Goal: Task Accomplishment & Management: Complete application form

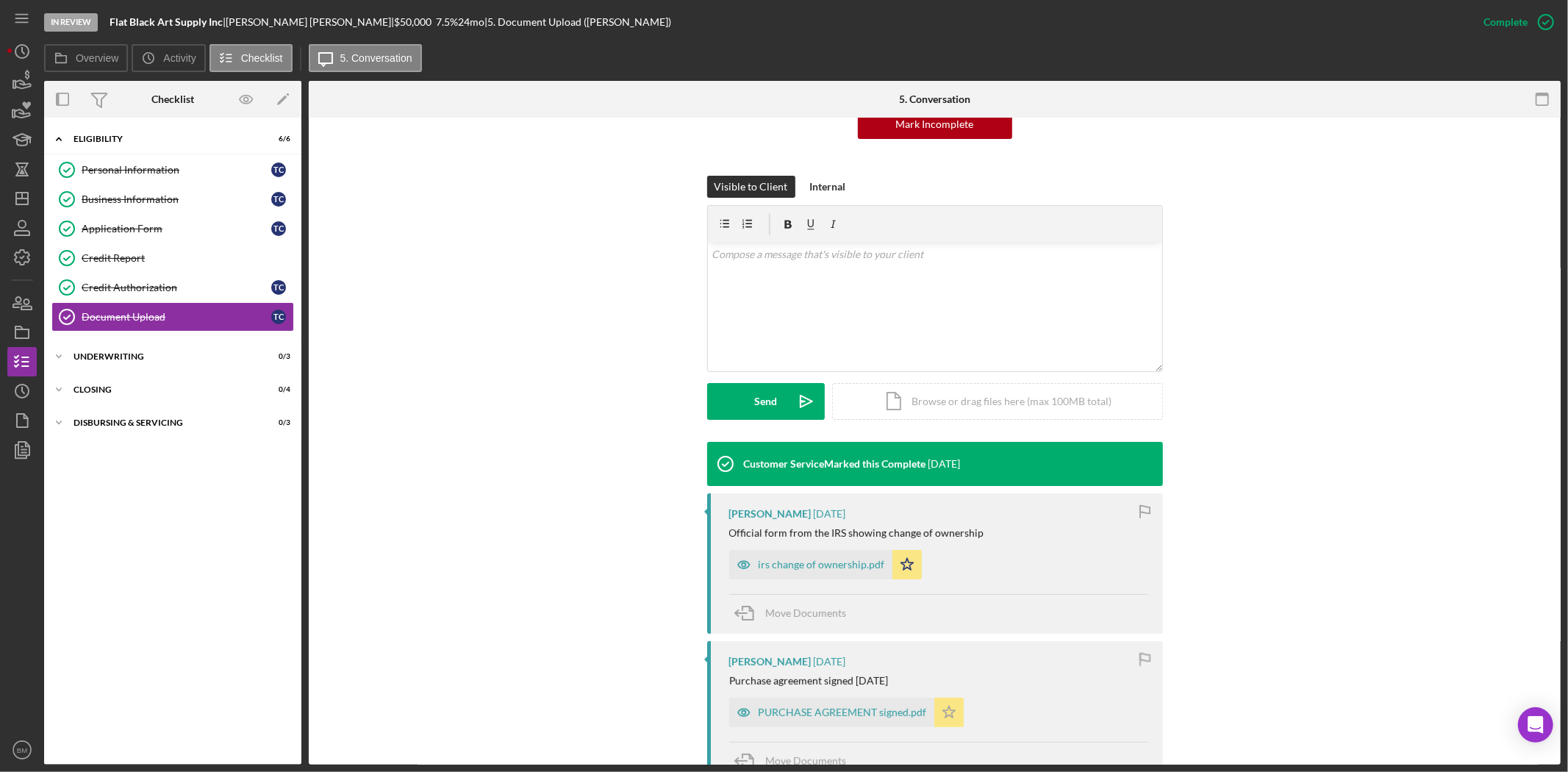
scroll to position [408, 0]
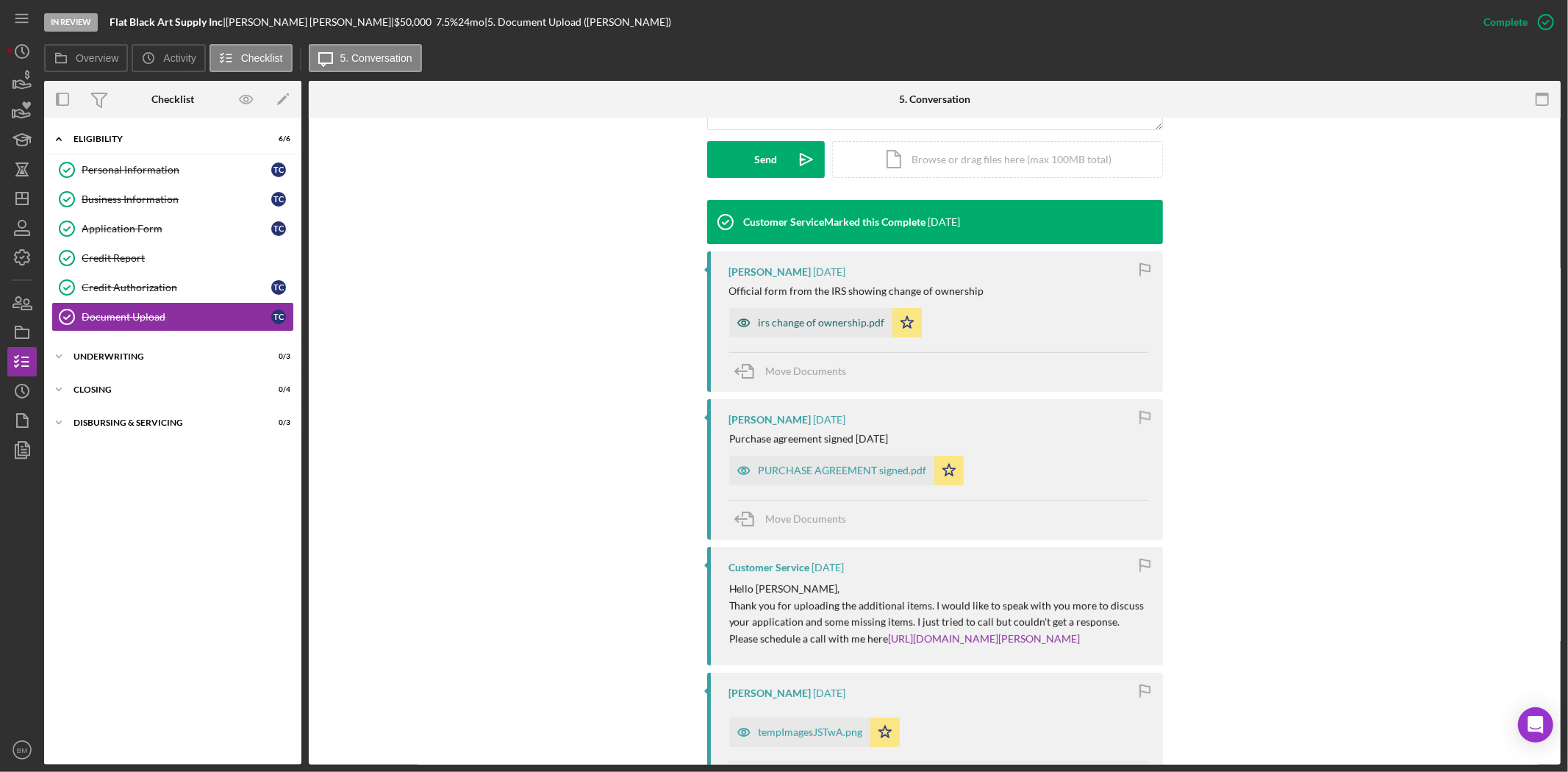
click at [832, 326] on div "irs change of ownership.pdf" at bounding box center [822, 322] width 126 height 11
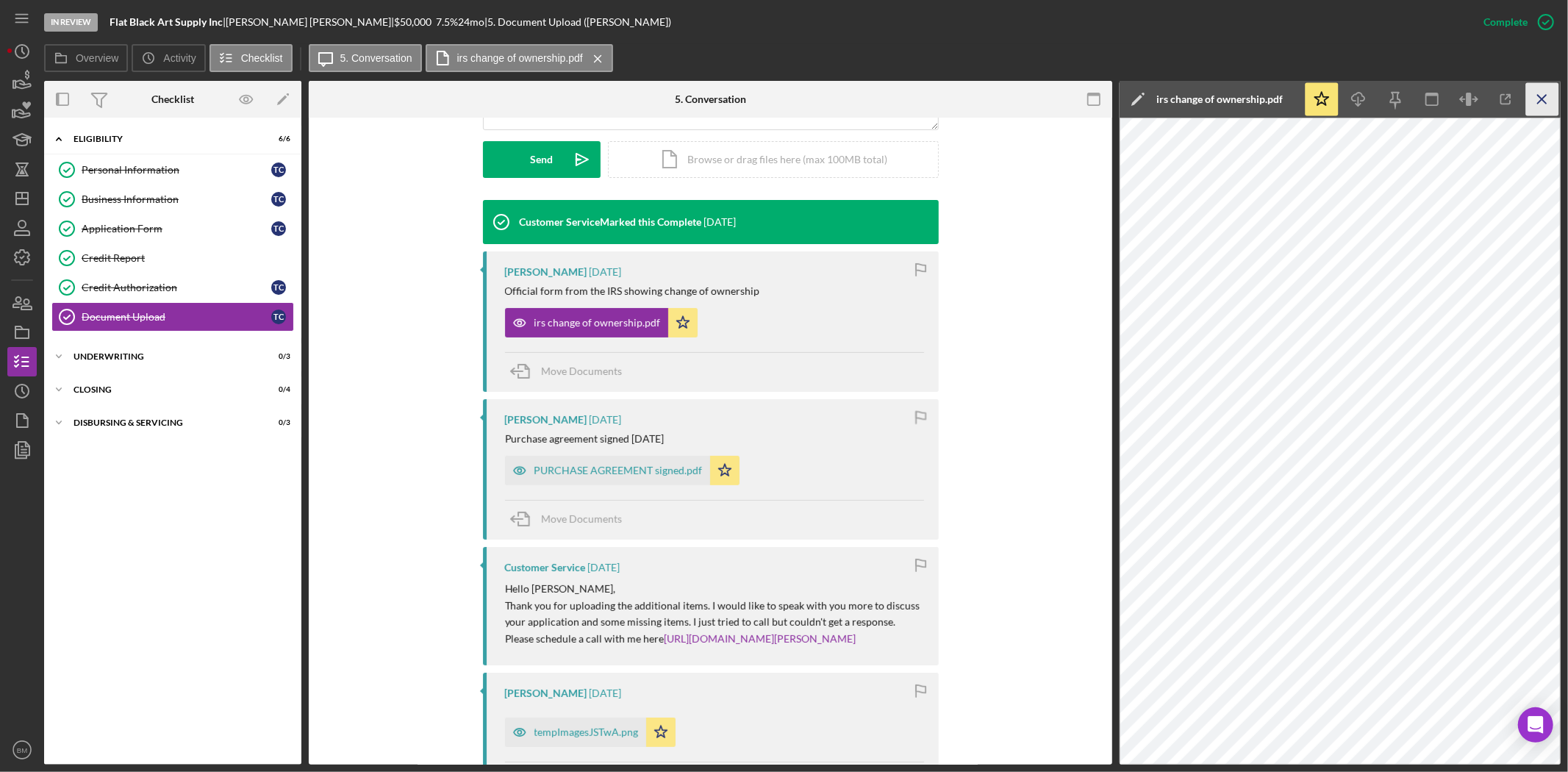
click at [1547, 97] on icon "Icon/Menu Close" at bounding box center [1543, 100] width 33 height 33
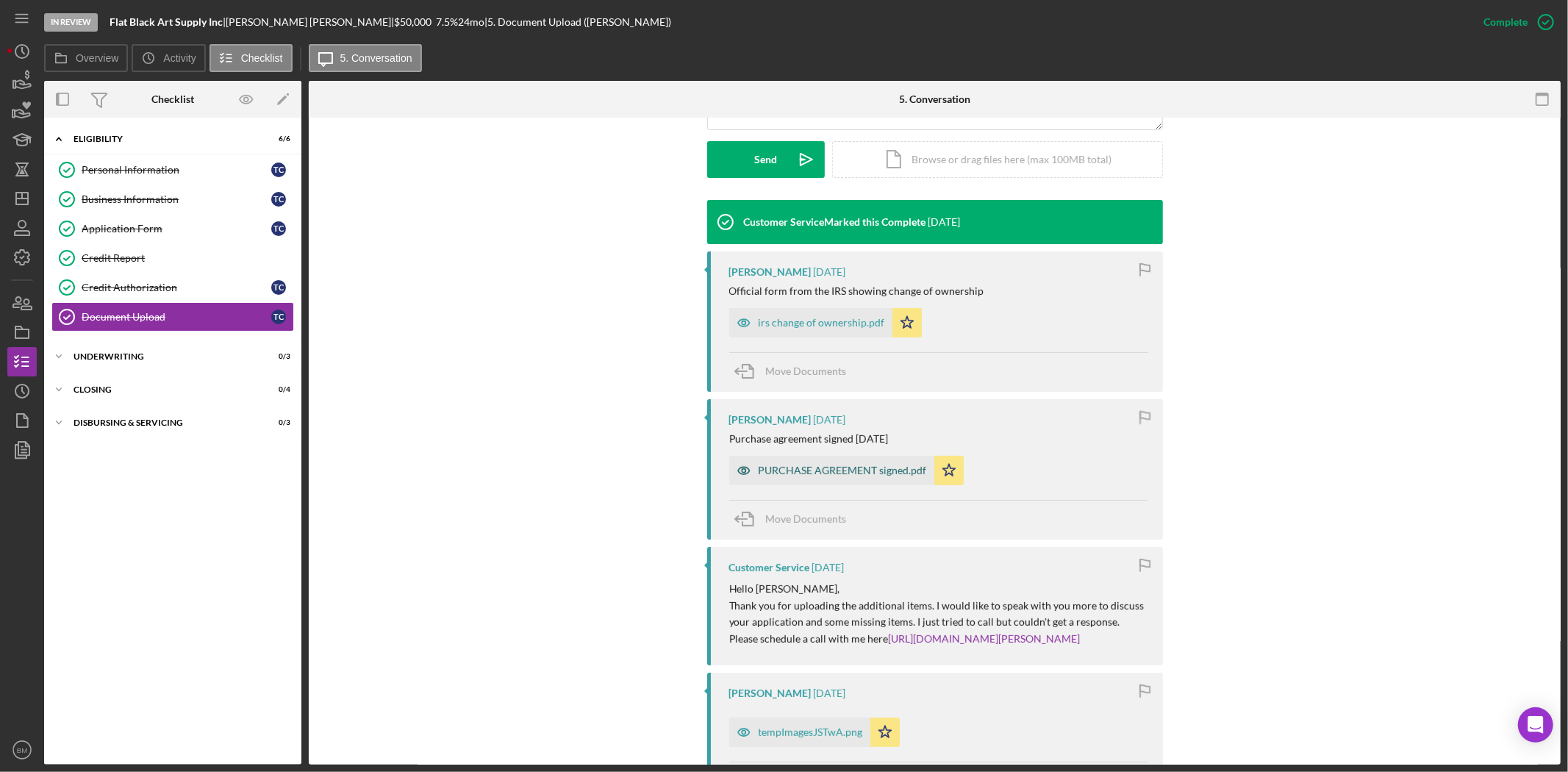
click at [807, 479] on div "PURCHASE AGREEMENT signed.pdf" at bounding box center [832, 470] width 205 height 30
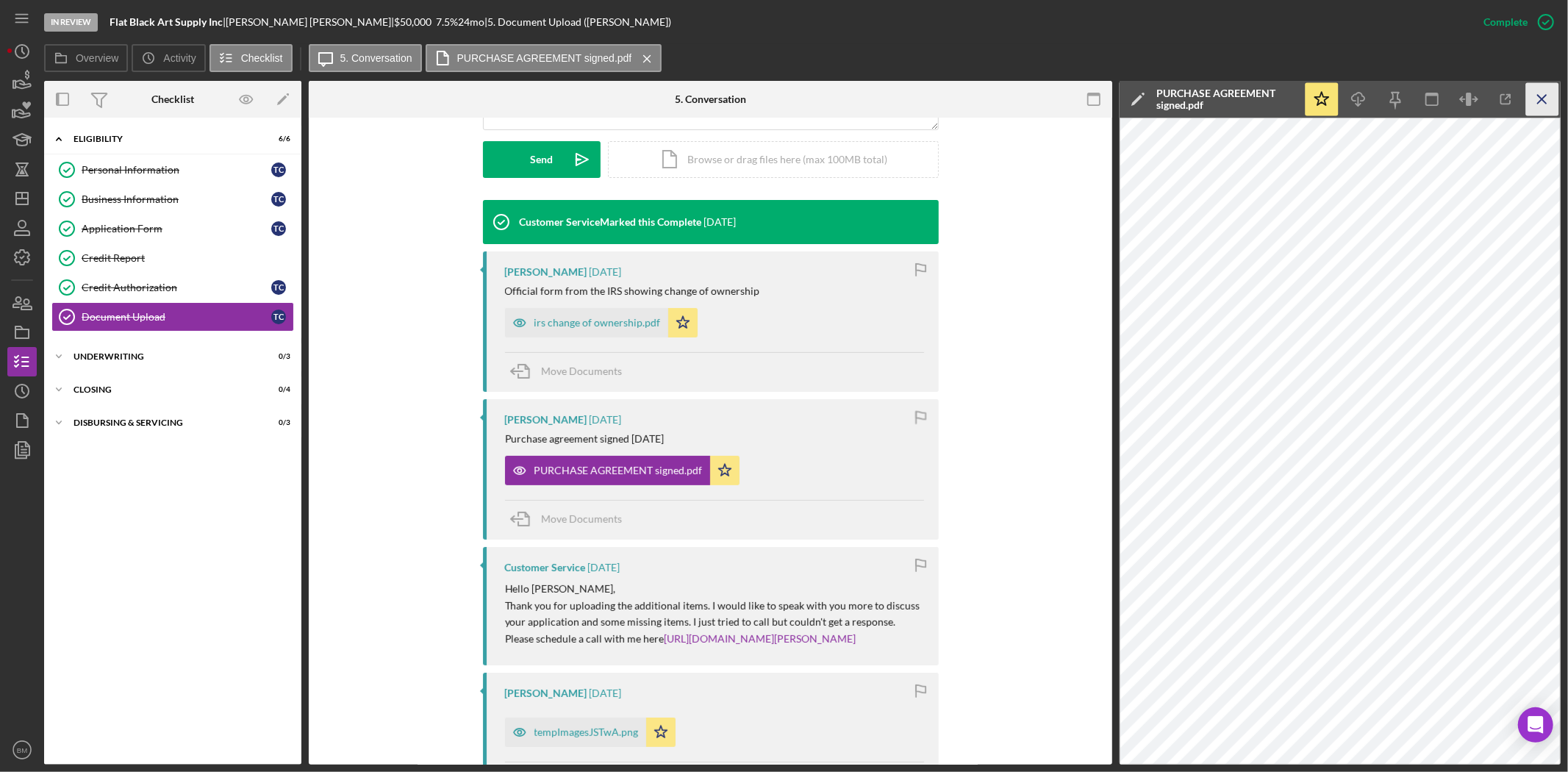
click at [1538, 103] on icon "Icon/Menu Close" at bounding box center [1543, 100] width 33 height 33
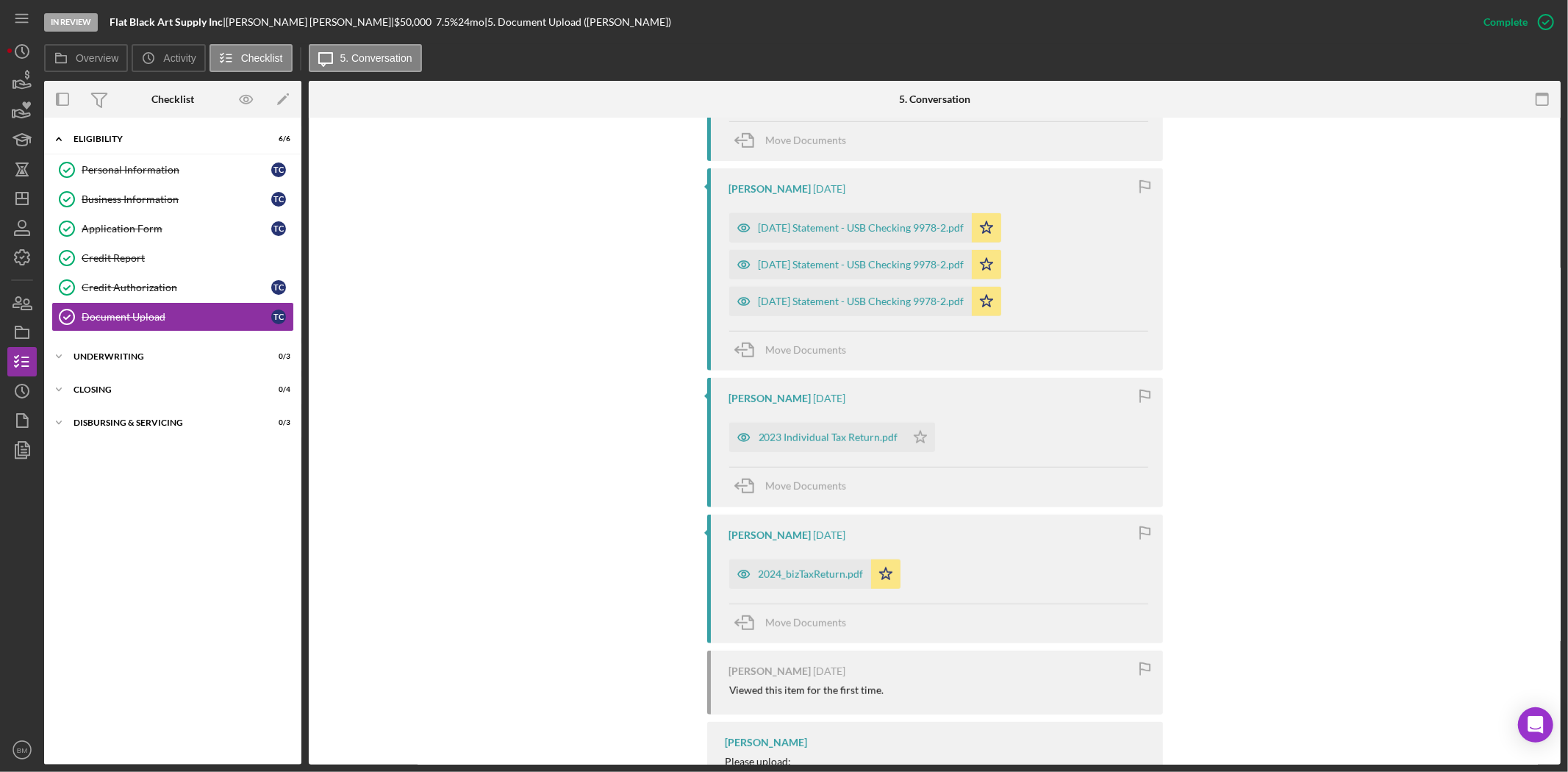
scroll to position [1143, 0]
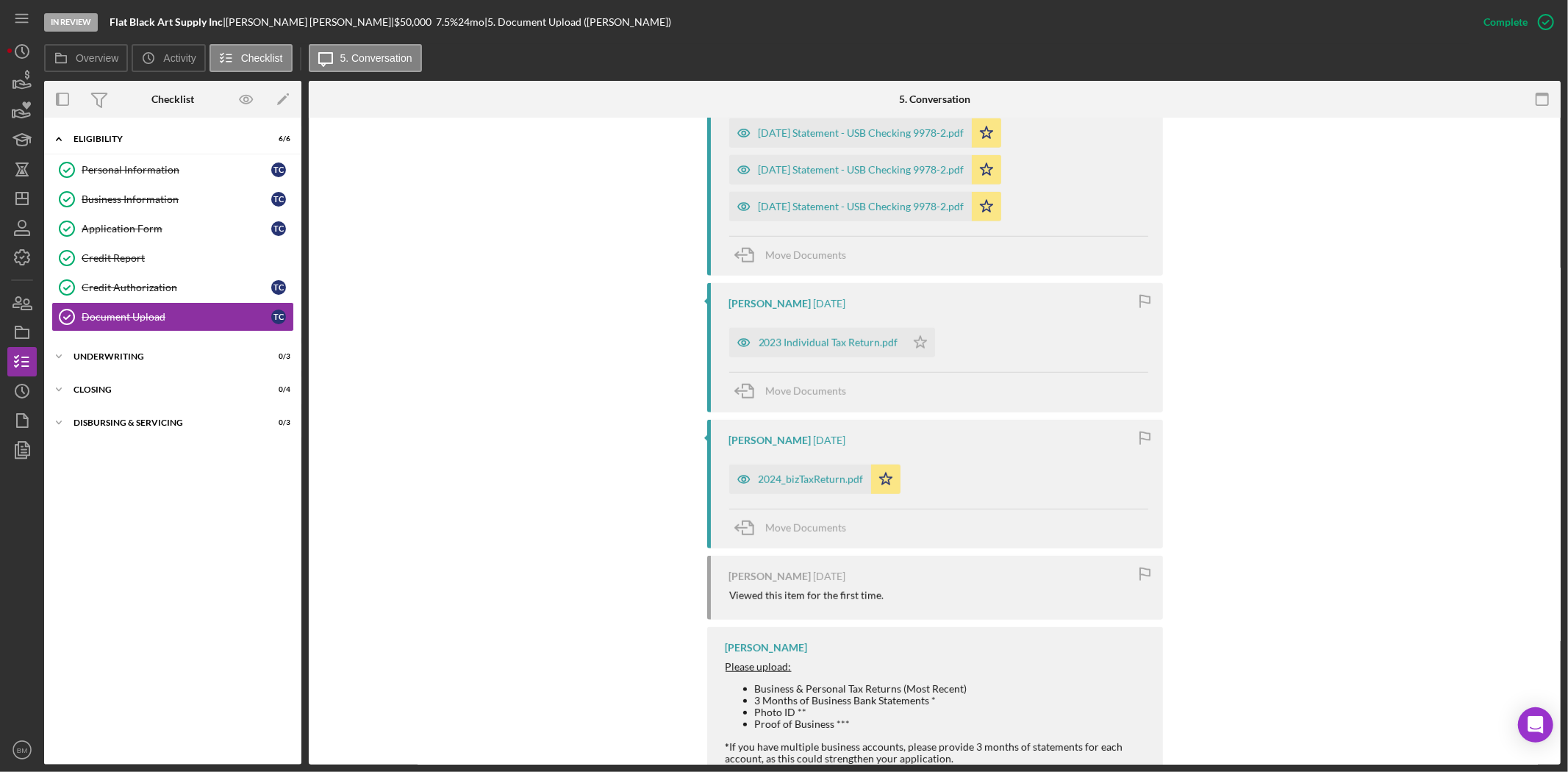
drag, startPoint x: 794, startPoint y: 488, endPoint x: 806, endPoint y: 483, distance: 13.0
click at [794, 488] on div "2024_bizTaxReturn.pdf" at bounding box center [800, 479] width 142 height 30
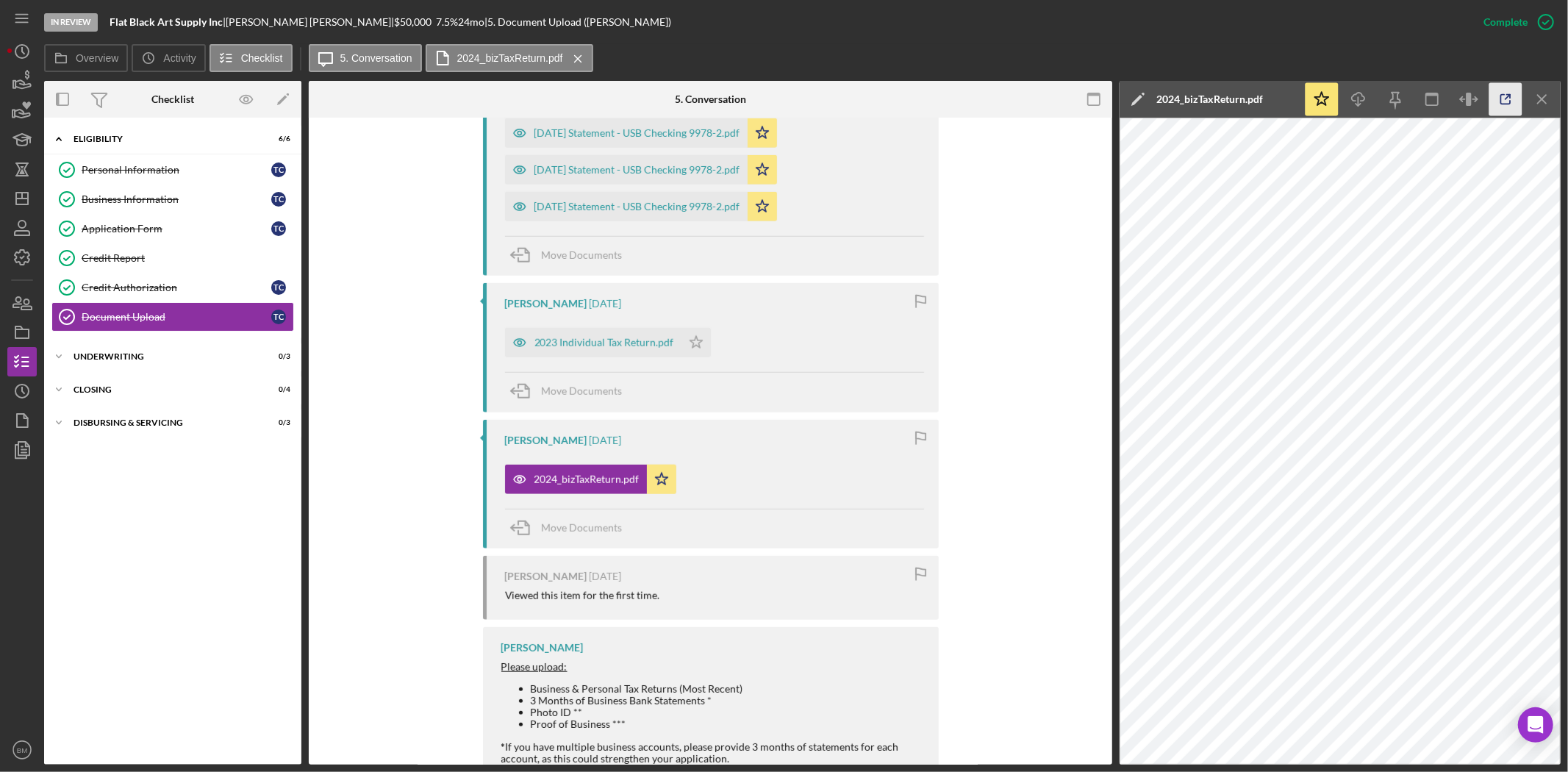
click at [1495, 100] on icon "button" at bounding box center [1506, 100] width 33 height 33
click at [598, 332] on div "2023 Individual Tax Return.pdf" at bounding box center [593, 342] width 176 height 30
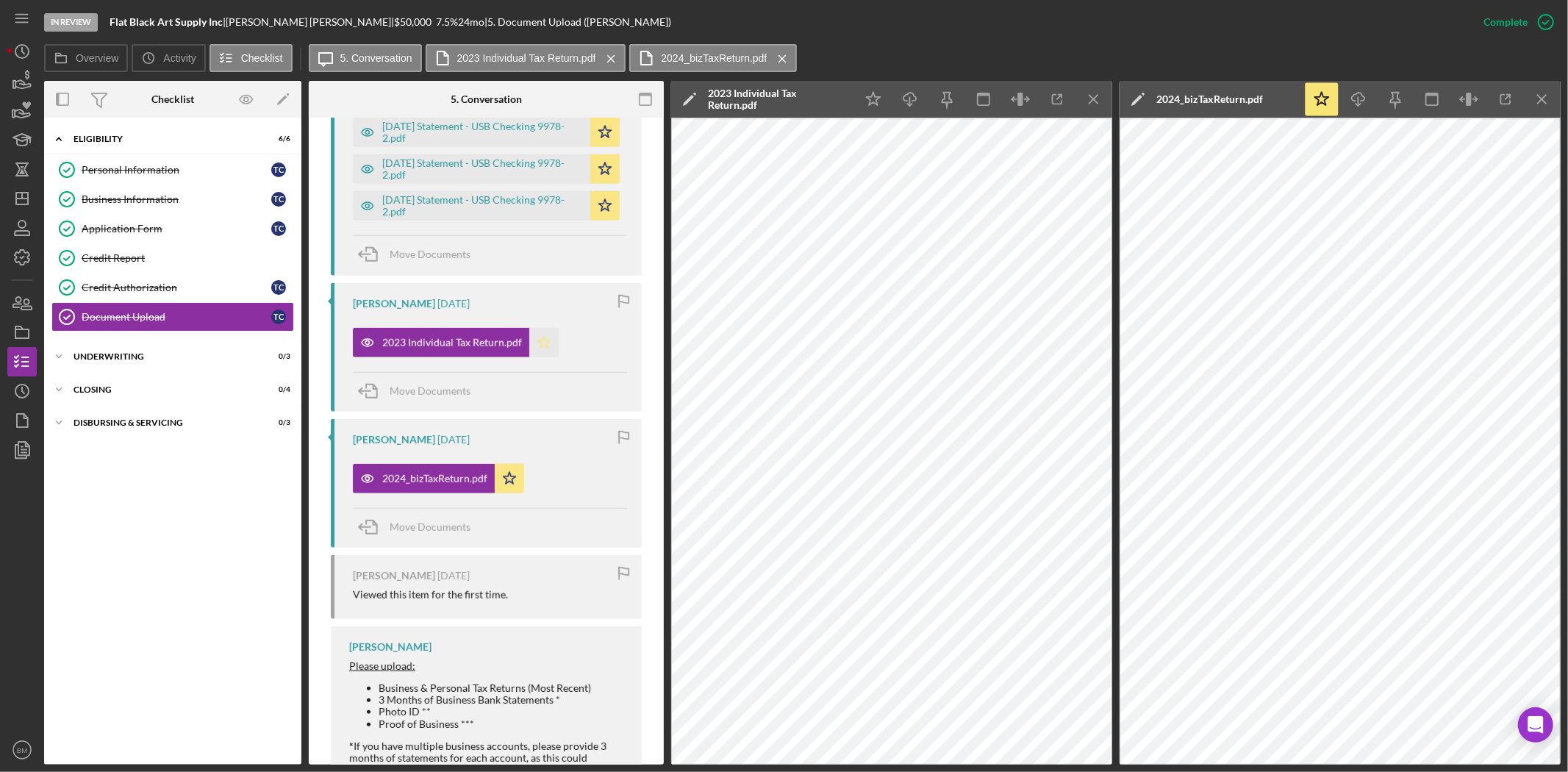
click at [545, 344] on polygon "button" at bounding box center [544, 342] width 12 height 11
click at [1056, 109] on icon "button" at bounding box center [1058, 100] width 33 height 33
click at [1101, 89] on icon "Icon/Menu Close" at bounding box center [1094, 100] width 33 height 33
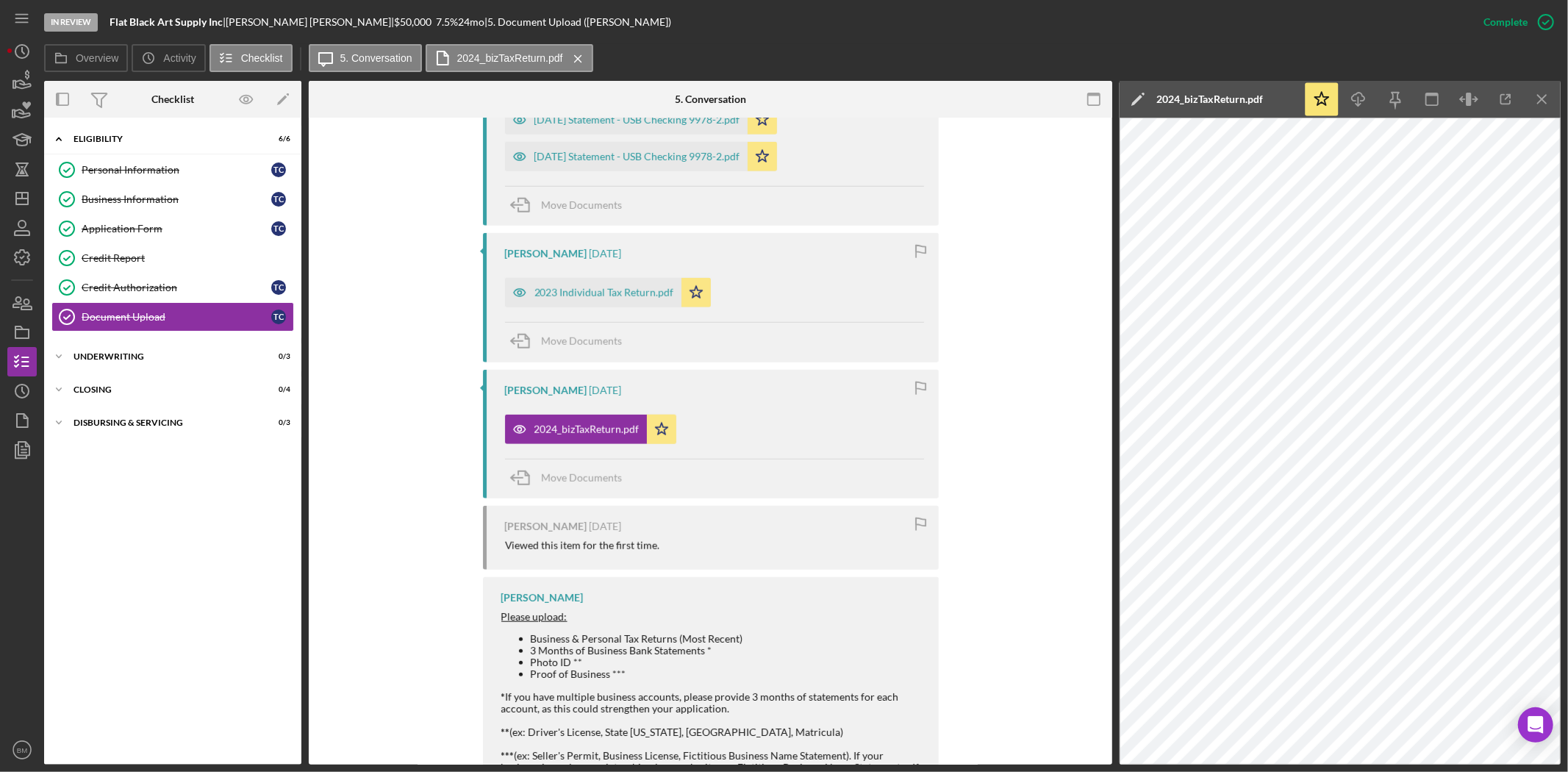
scroll to position [1143, 0]
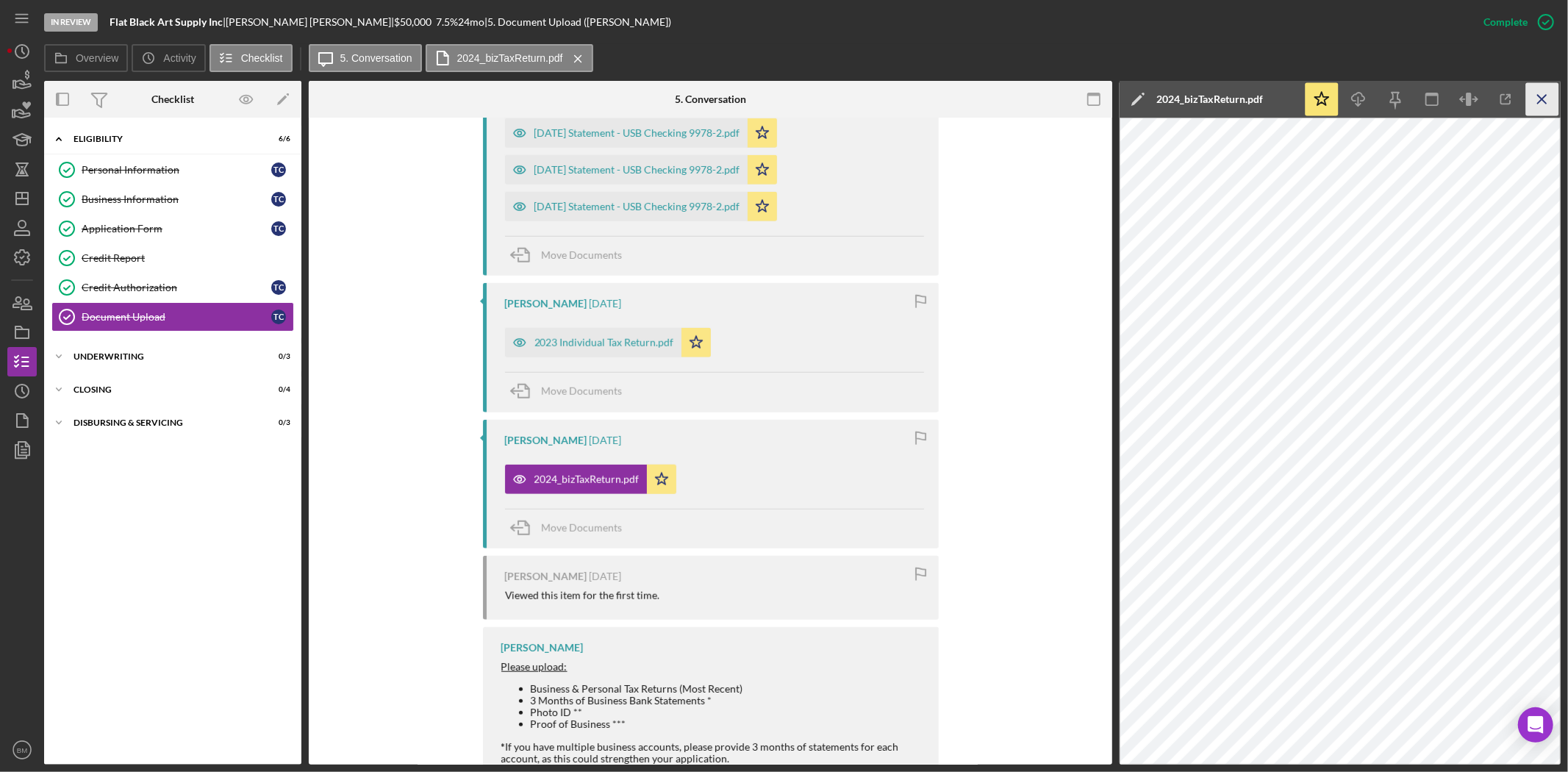
click at [1542, 87] on icon "Icon/Menu Close" at bounding box center [1543, 100] width 33 height 33
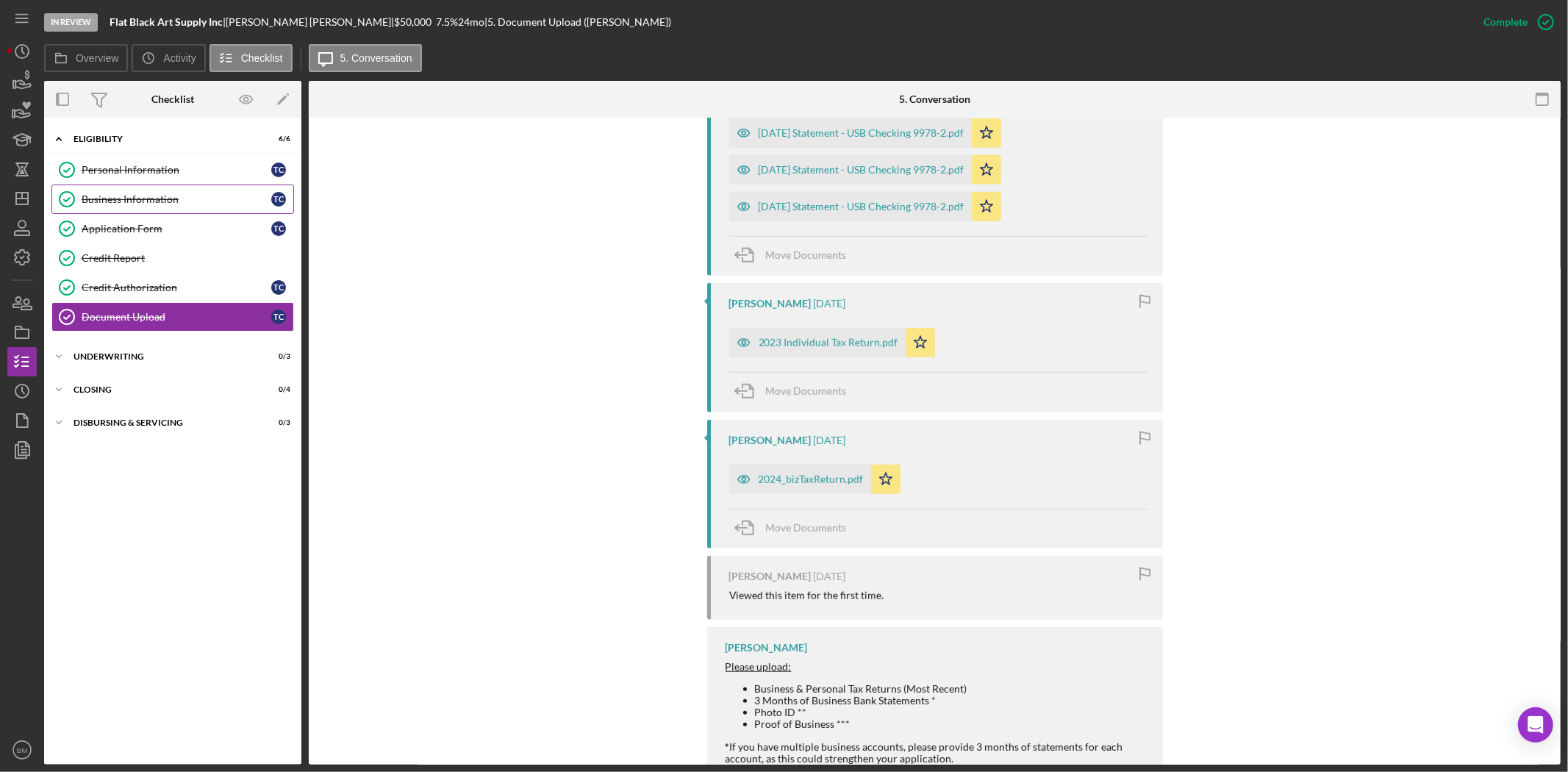
click at [204, 211] on link "Business Information Business Information T C" at bounding box center [173, 199] width 243 height 30
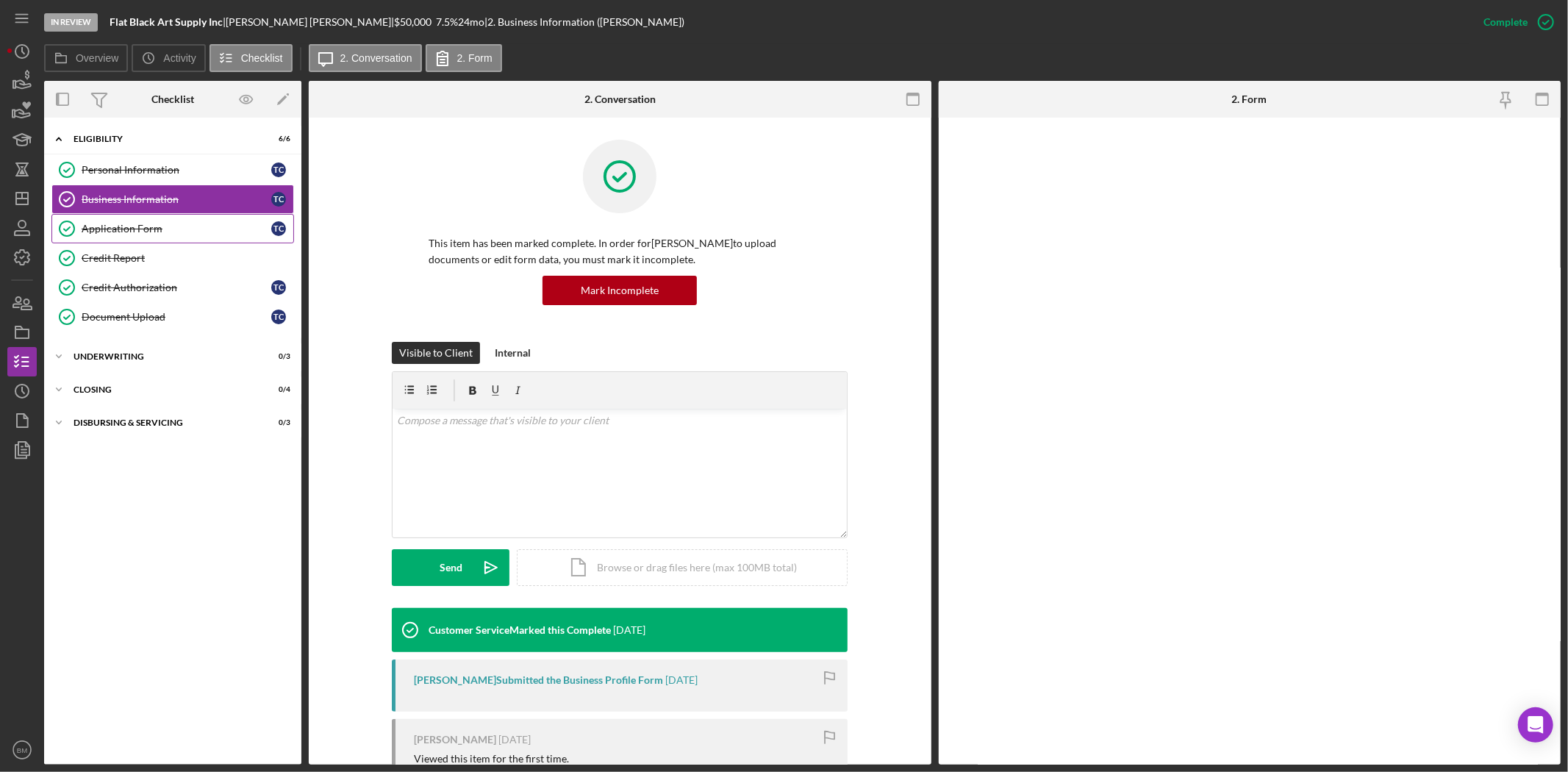
click at [189, 218] on link "Application Form Application Form T C" at bounding box center [173, 228] width 243 height 30
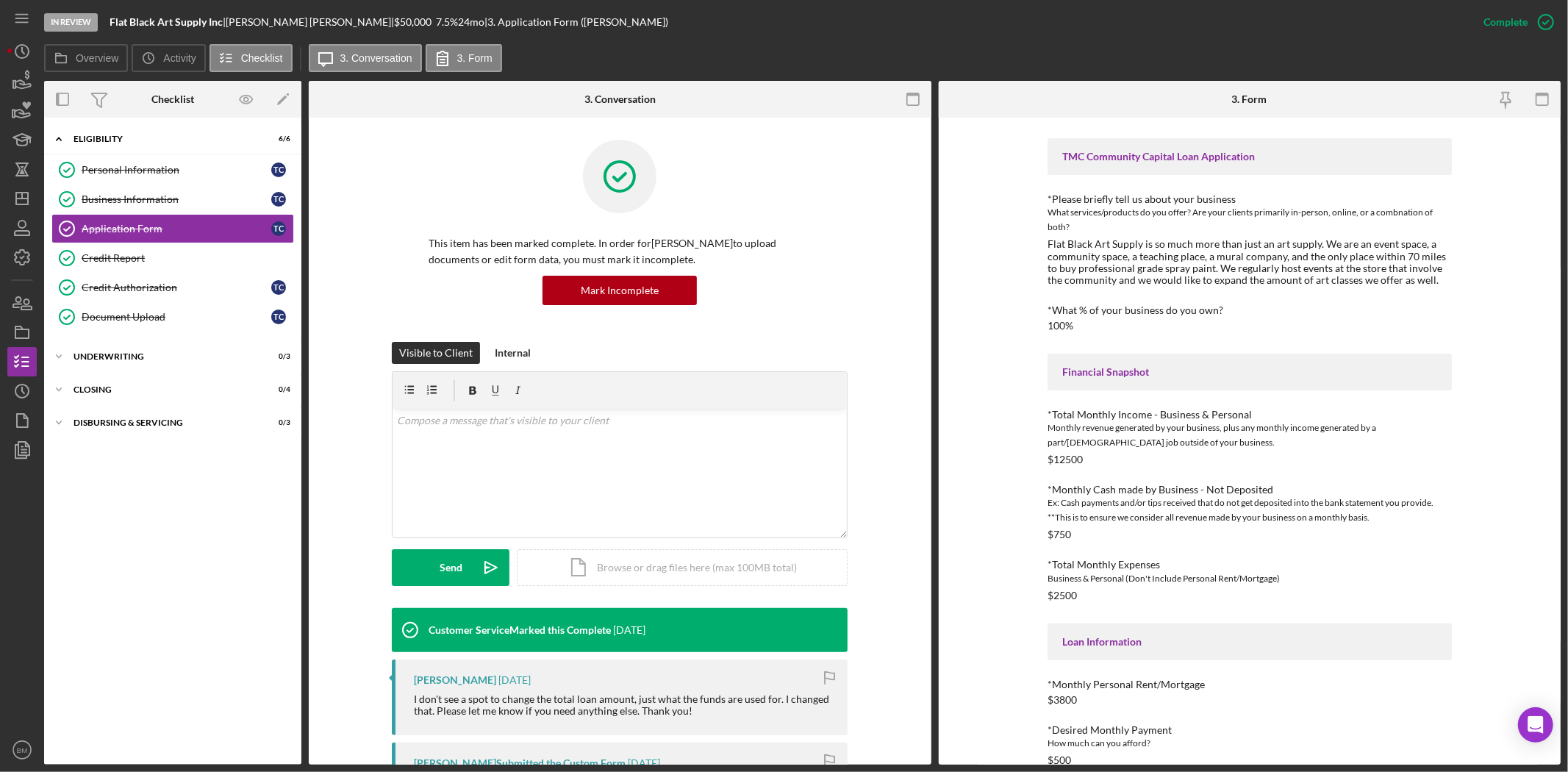
scroll to position [164, 0]
click at [1057, 459] on div "$12500" at bounding box center [1065, 459] width 35 height 11
click at [159, 254] on div "Credit Report" at bounding box center [187, 258] width 211 height 11
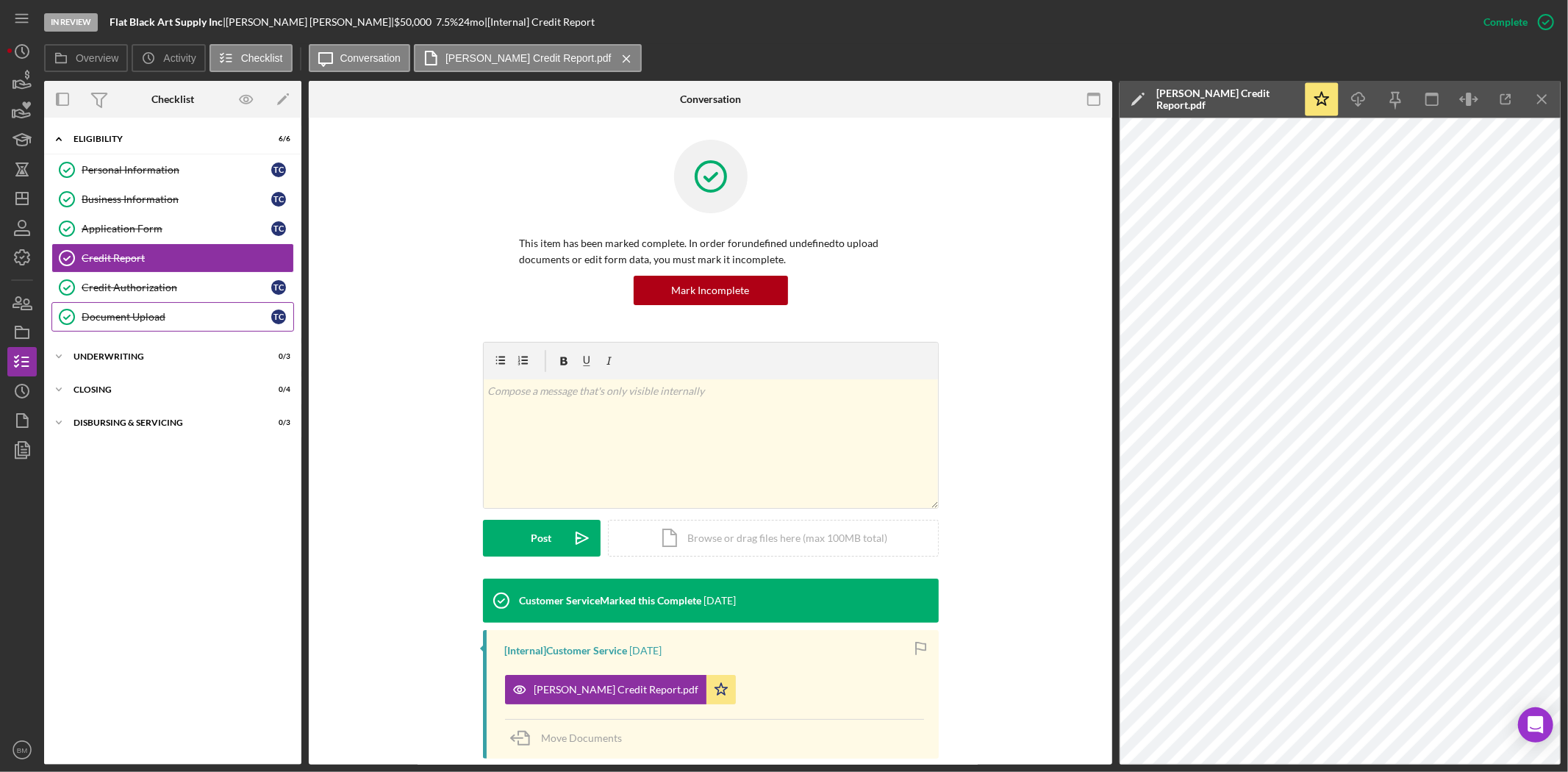
click at [174, 310] on link "Document Upload Document Upload T C" at bounding box center [173, 316] width 243 height 30
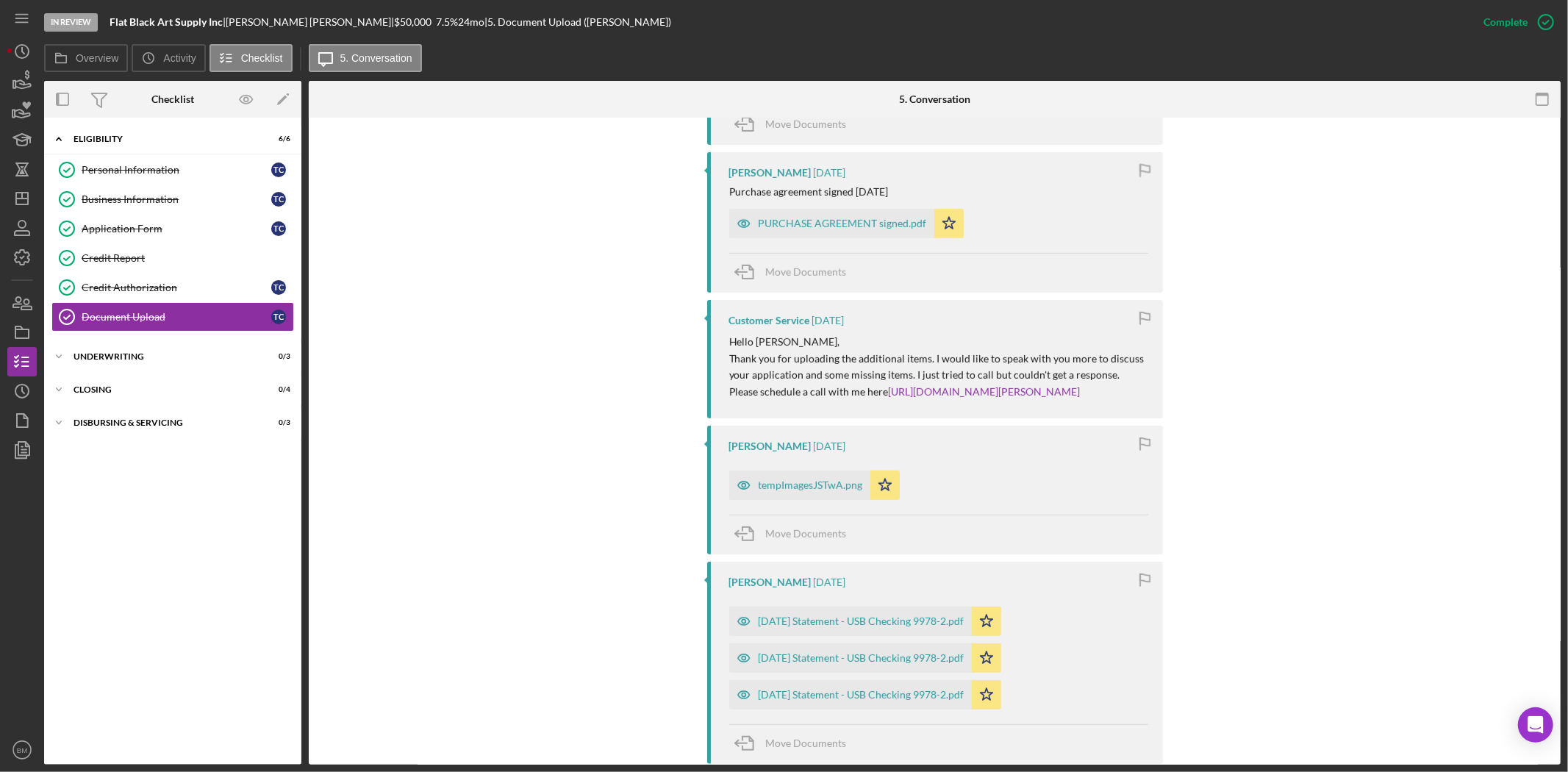
scroll to position [735, 0]
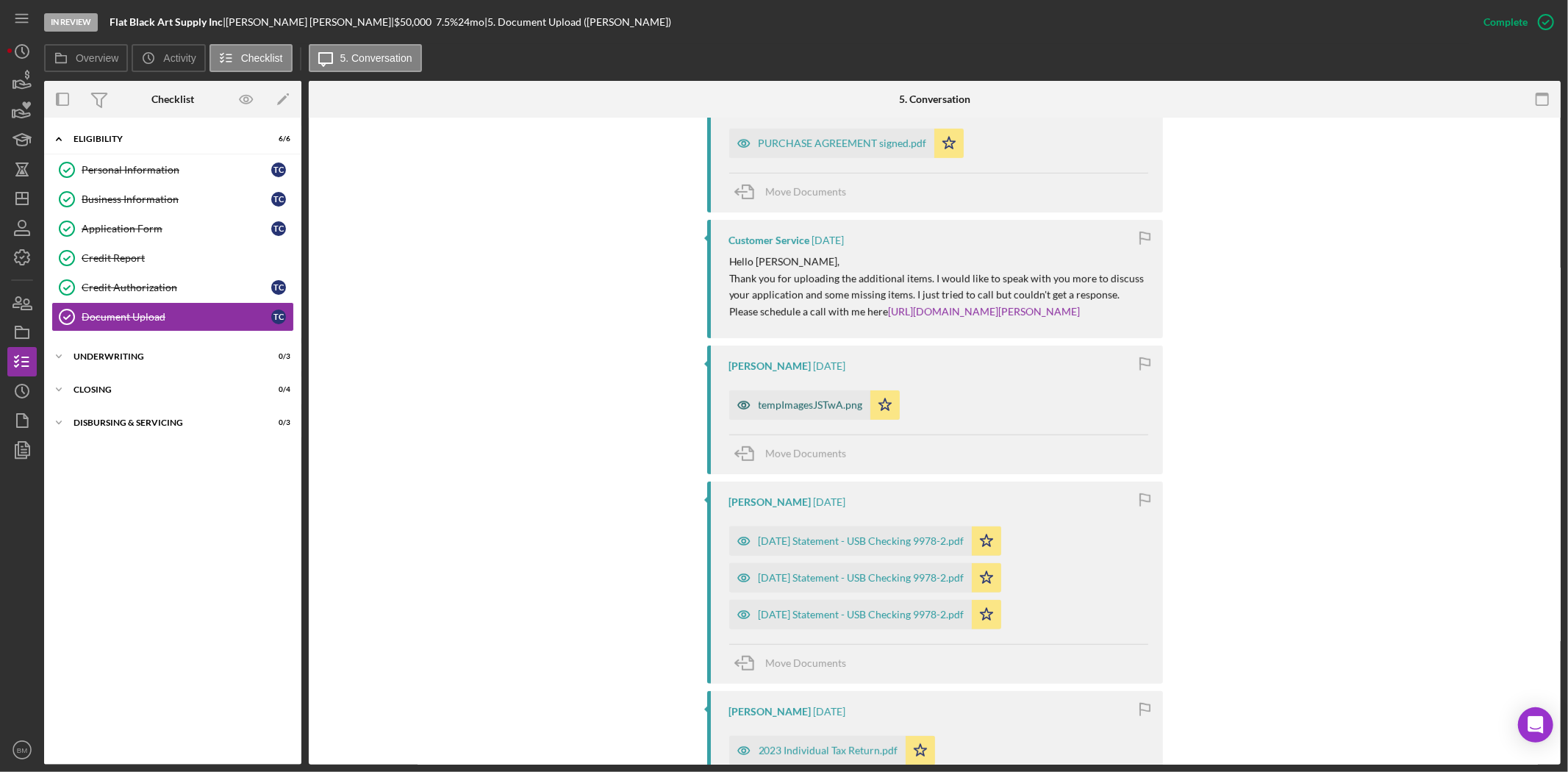
click at [779, 413] on div "tempImagesJSTwA.png" at bounding box center [800, 405] width 141 height 30
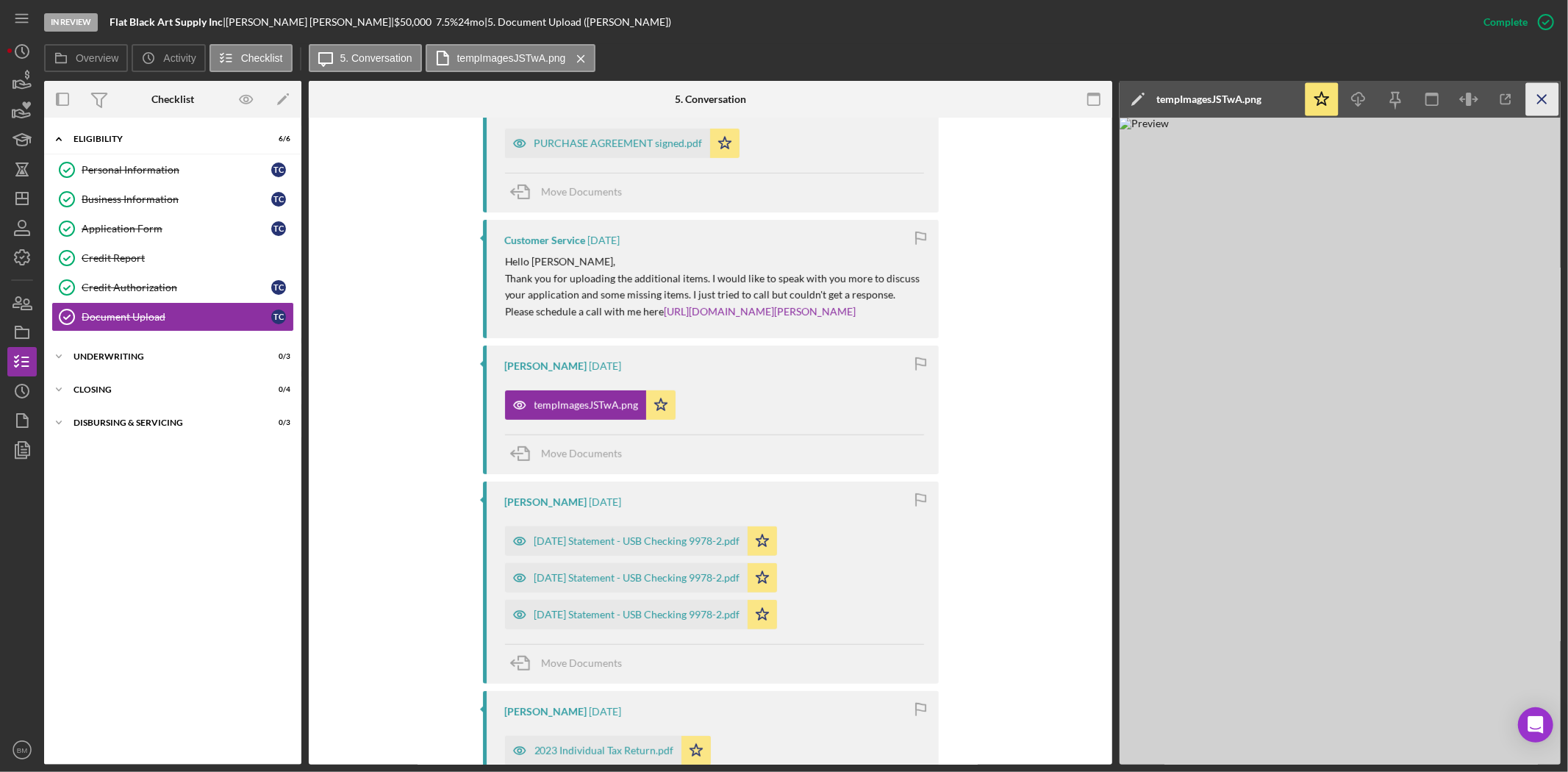
click at [1545, 112] on icon "Icon/Menu Close" at bounding box center [1543, 100] width 33 height 33
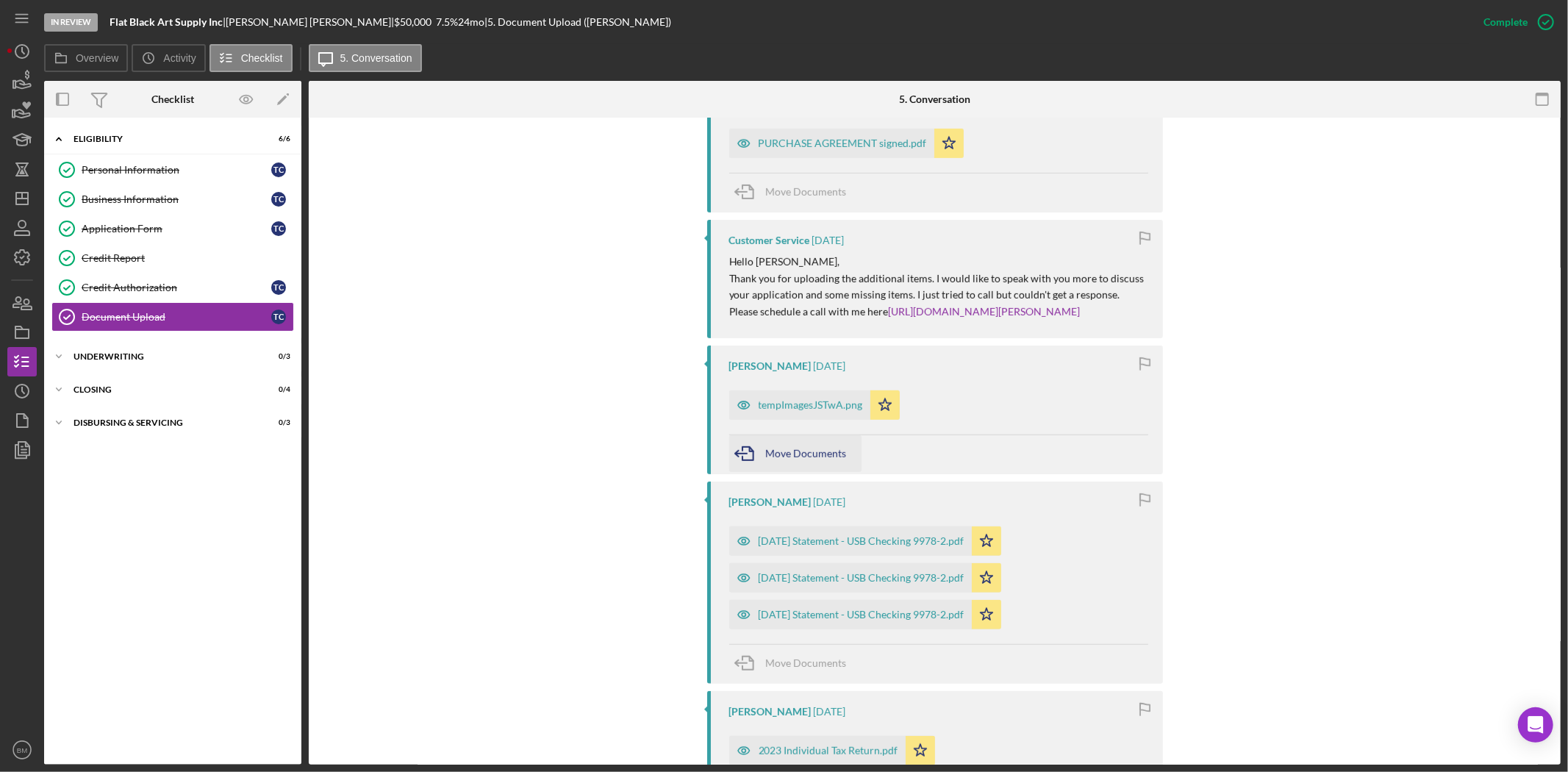
scroll to position [817, 0]
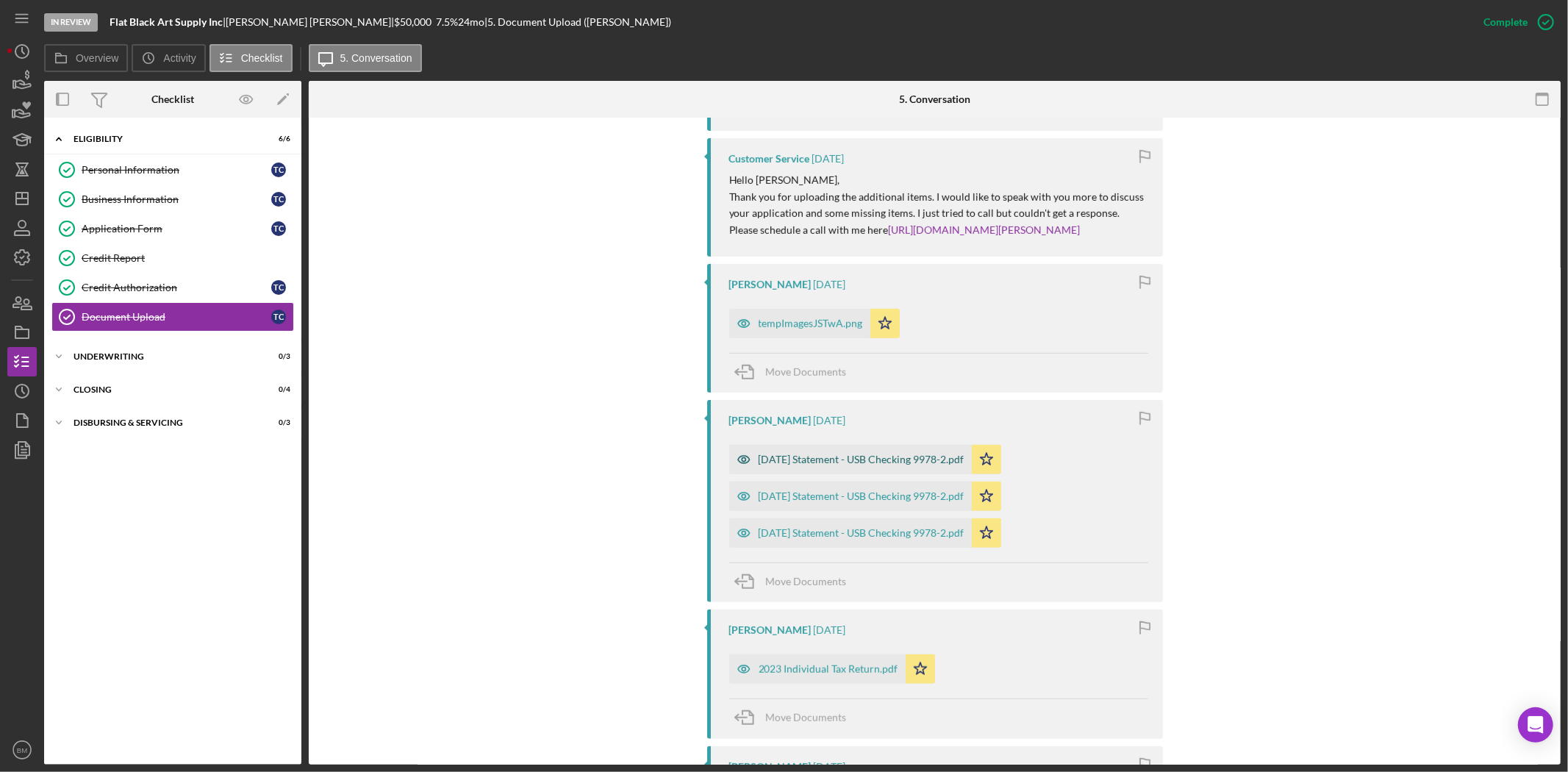
click at [849, 459] on div "2025-06-09 Statement - USB Checking 9978-2.pdf" at bounding box center [862, 459] width 206 height 11
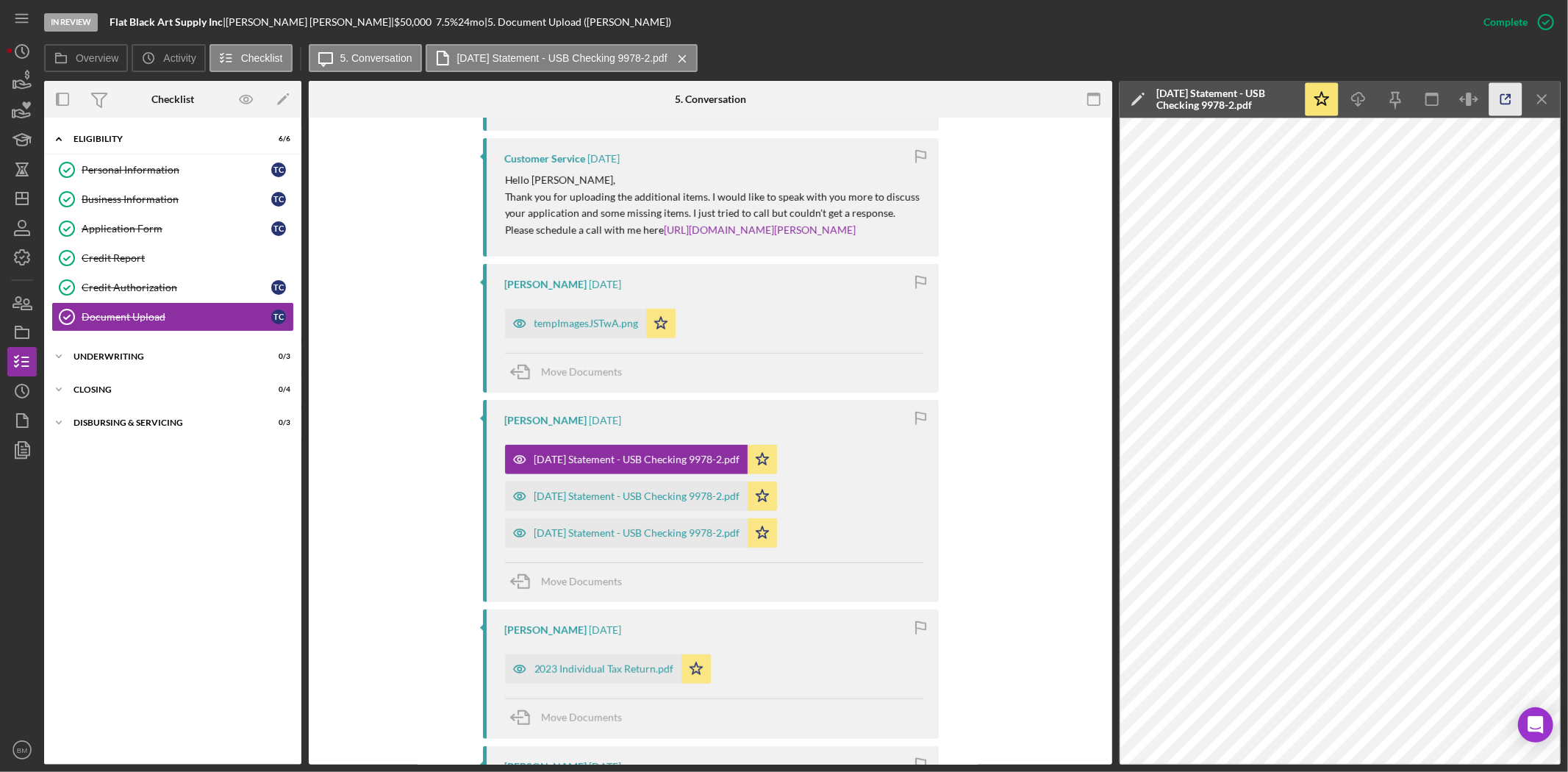
click at [1506, 100] on icon "button" at bounding box center [1506, 100] width 33 height 33
drag, startPoint x: 1545, startPoint y: 105, endPoint x: 1526, endPoint y: 110, distance: 19.6
click at [1545, 105] on icon "Icon/Menu Close" at bounding box center [1543, 100] width 33 height 33
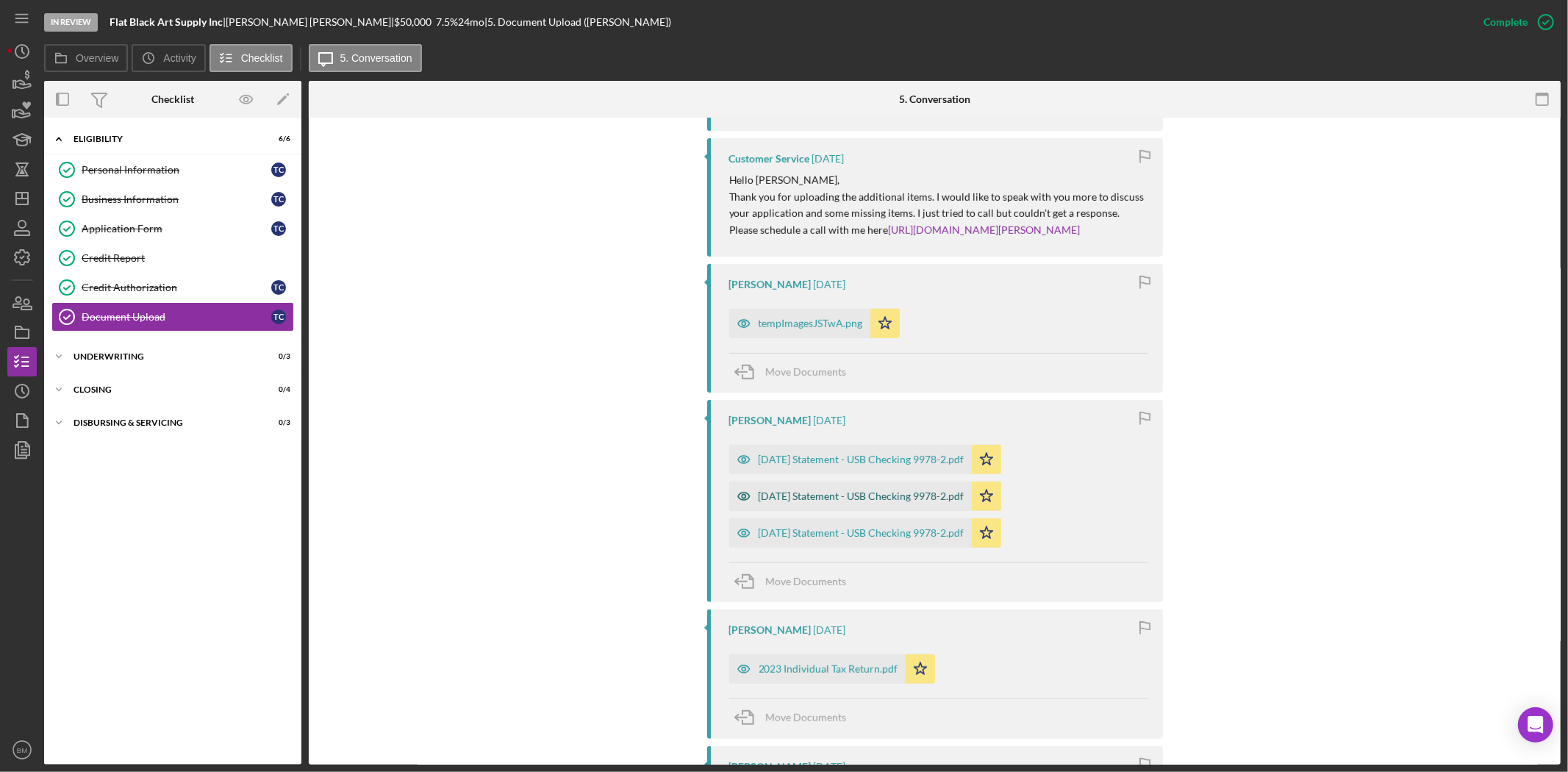
click at [878, 491] on div "2025-07-09 Statement - USB Checking 9978-2.pdf" at bounding box center [862, 496] width 206 height 11
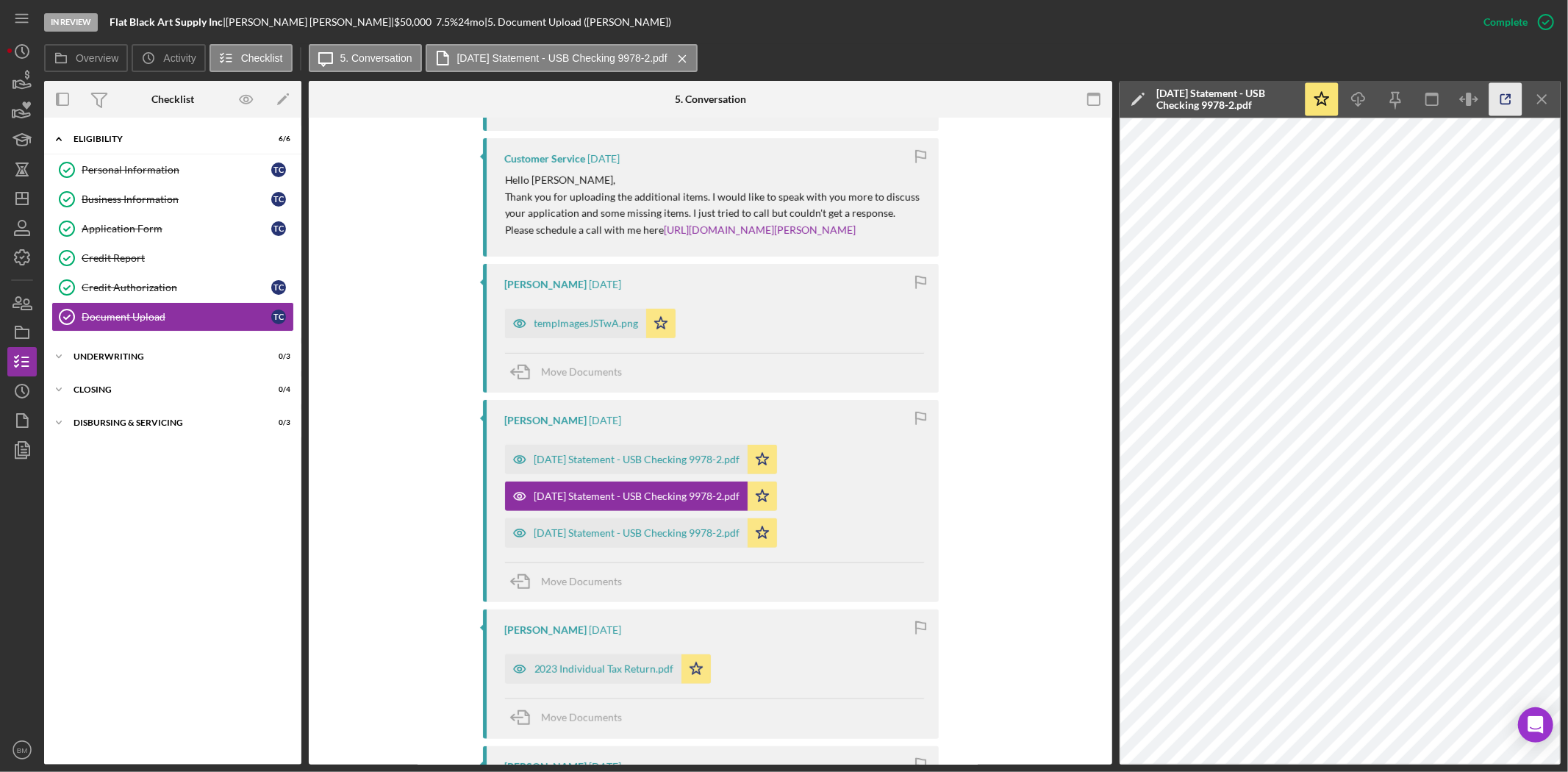
click at [1509, 108] on icon "button" at bounding box center [1506, 100] width 33 height 33
click at [1538, 88] on icon "Icon/Menu Close" at bounding box center [1543, 100] width 33 height 33
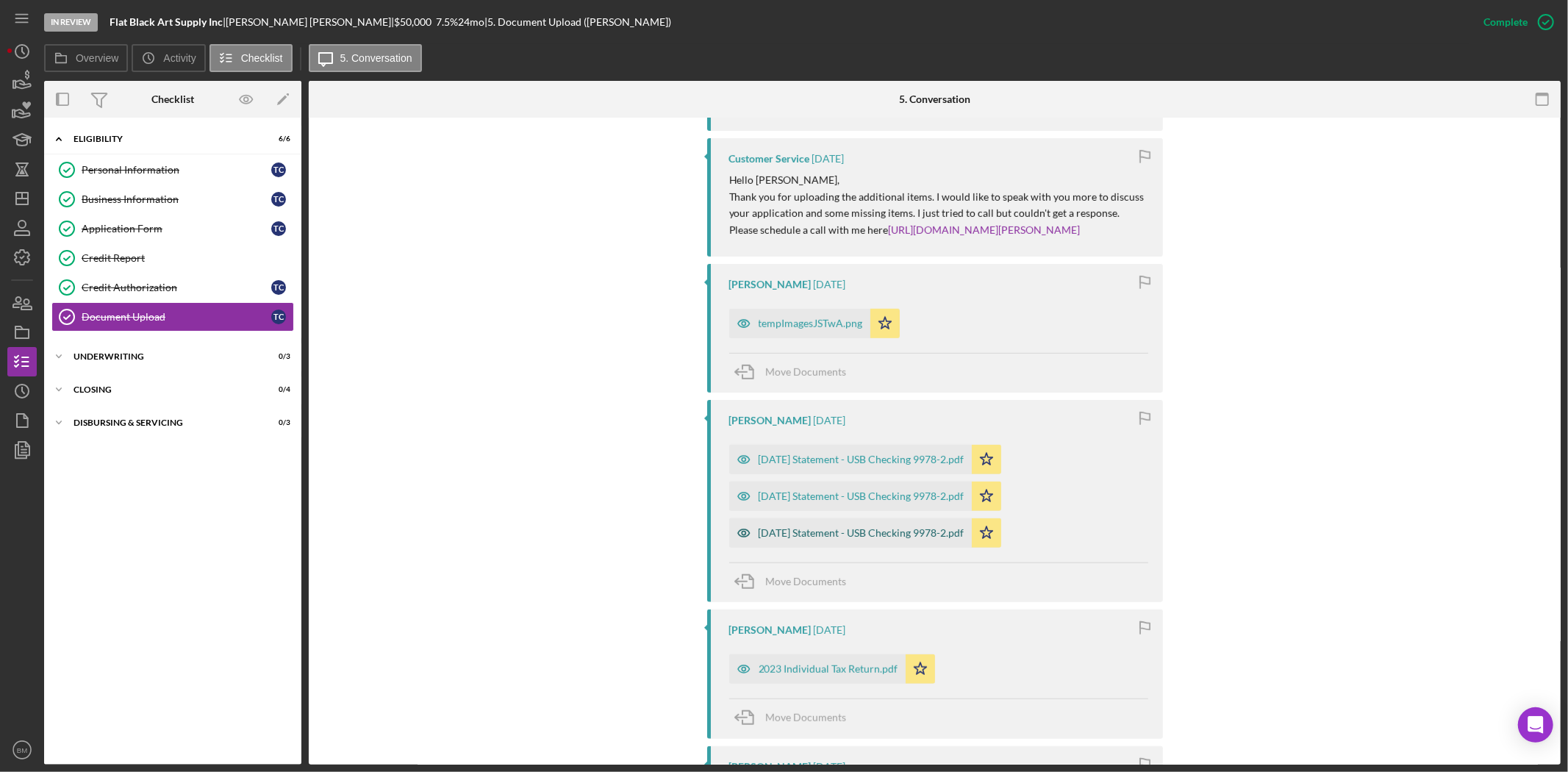
click at [881, 544] on div "2025-08-08 Statement - USB Checking 9978-2.pdf" at bounding box center [850, 533] width 243 height 30
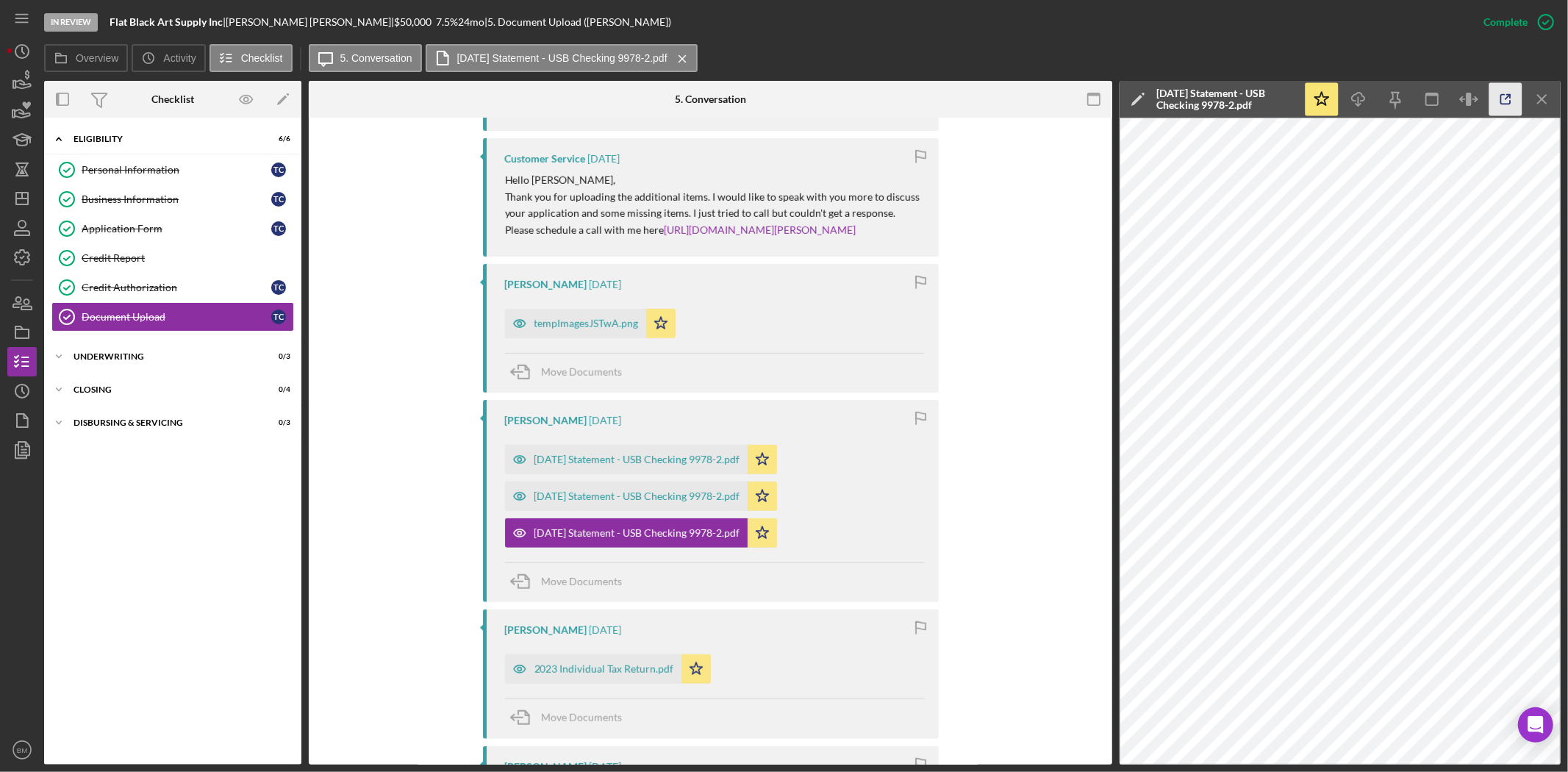
click at [1510, 106] on icon "button" at bounding box center [1506, 100] width 33 height 33
click at [97, 261] on div "Credit Report" at bounding box center [187, 258] width 211 height 11
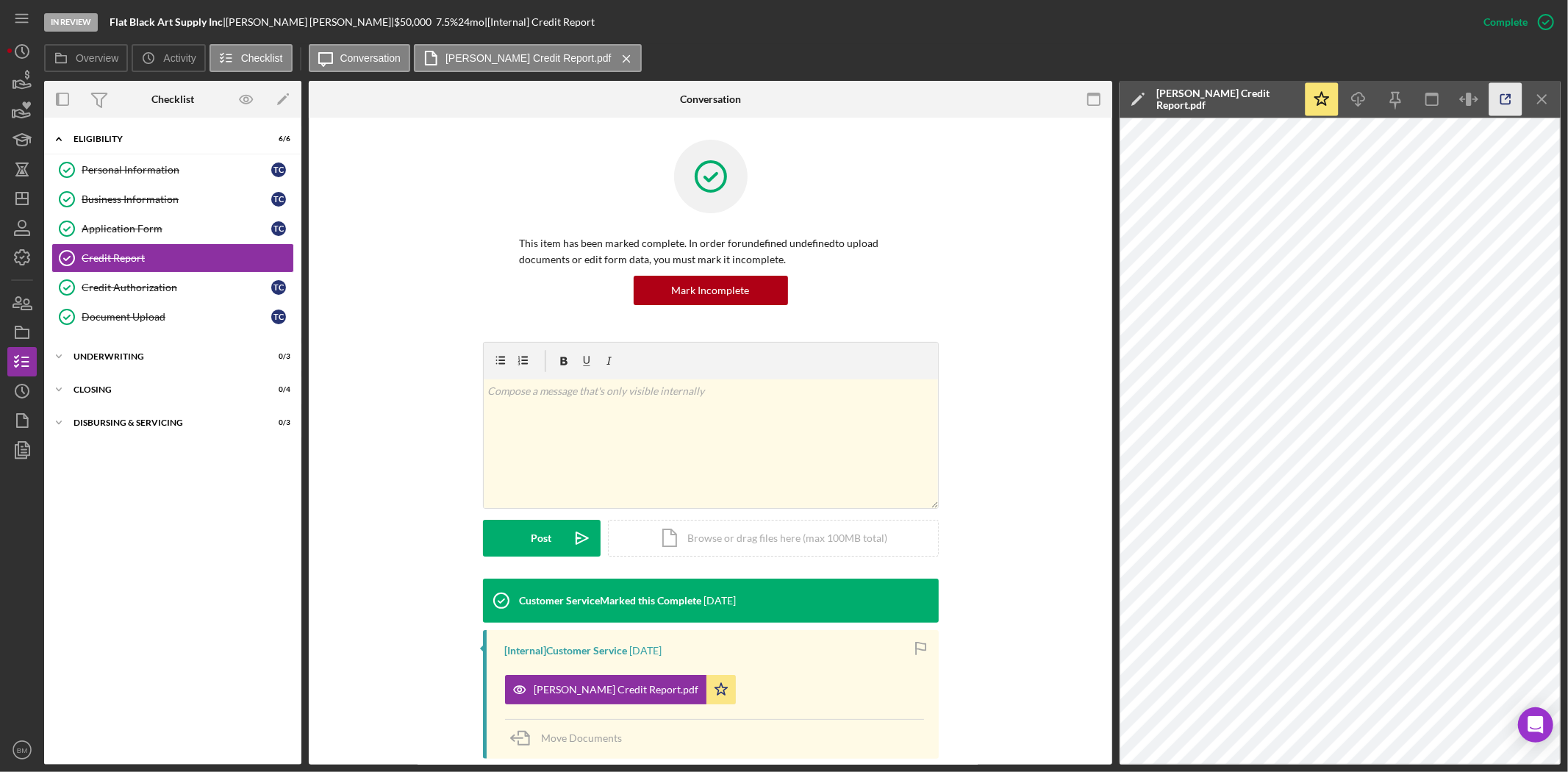
click at [1503, 100] on icon "button" at bounding box center [1506, 100] width 33 height 33
